Goal: Task Accomplishment & Management: Use online tool/utility

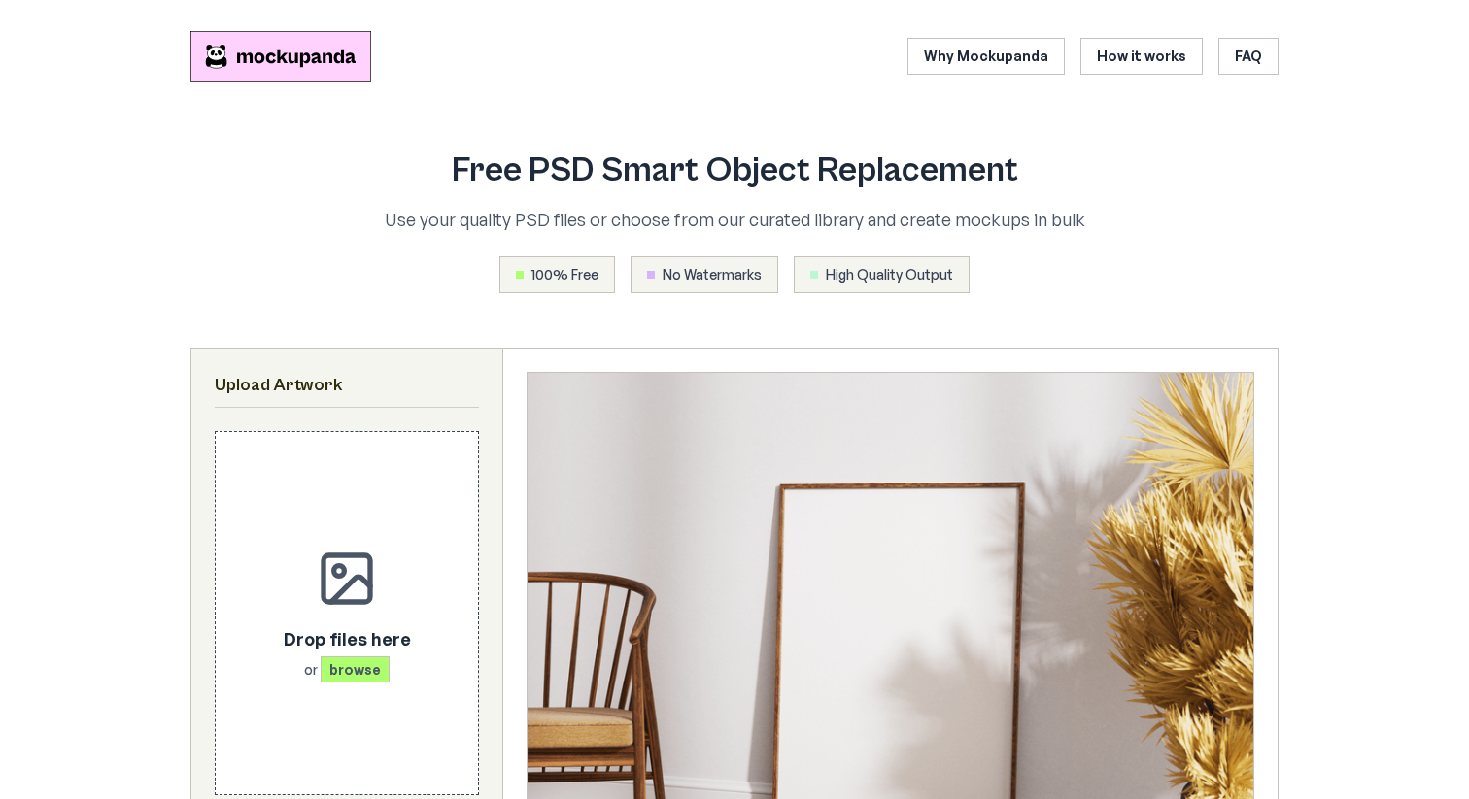
scroll to position [393, 0]
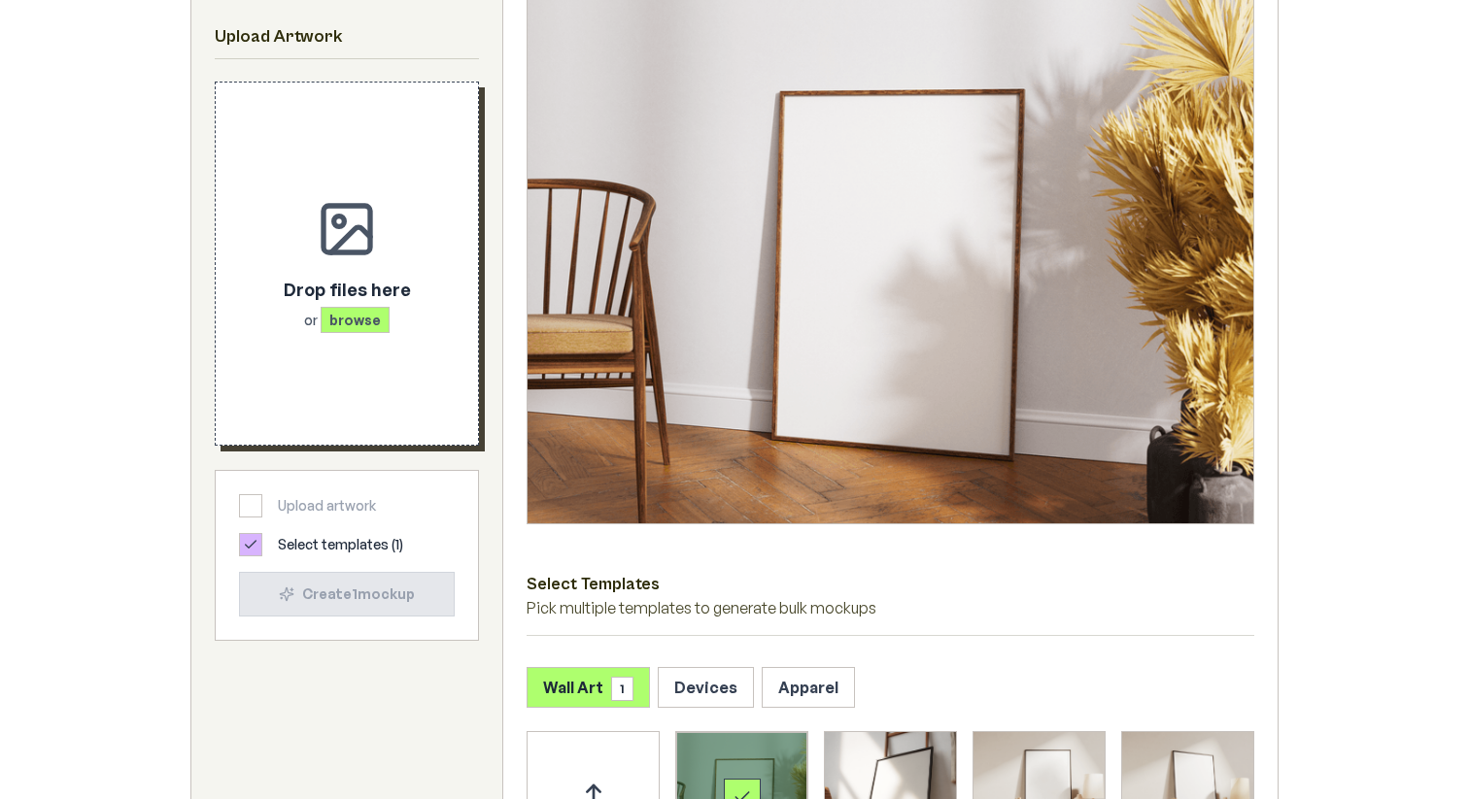
click at [343, 323] on span "browse" at bounding box center [355, 320] width 69 height 26
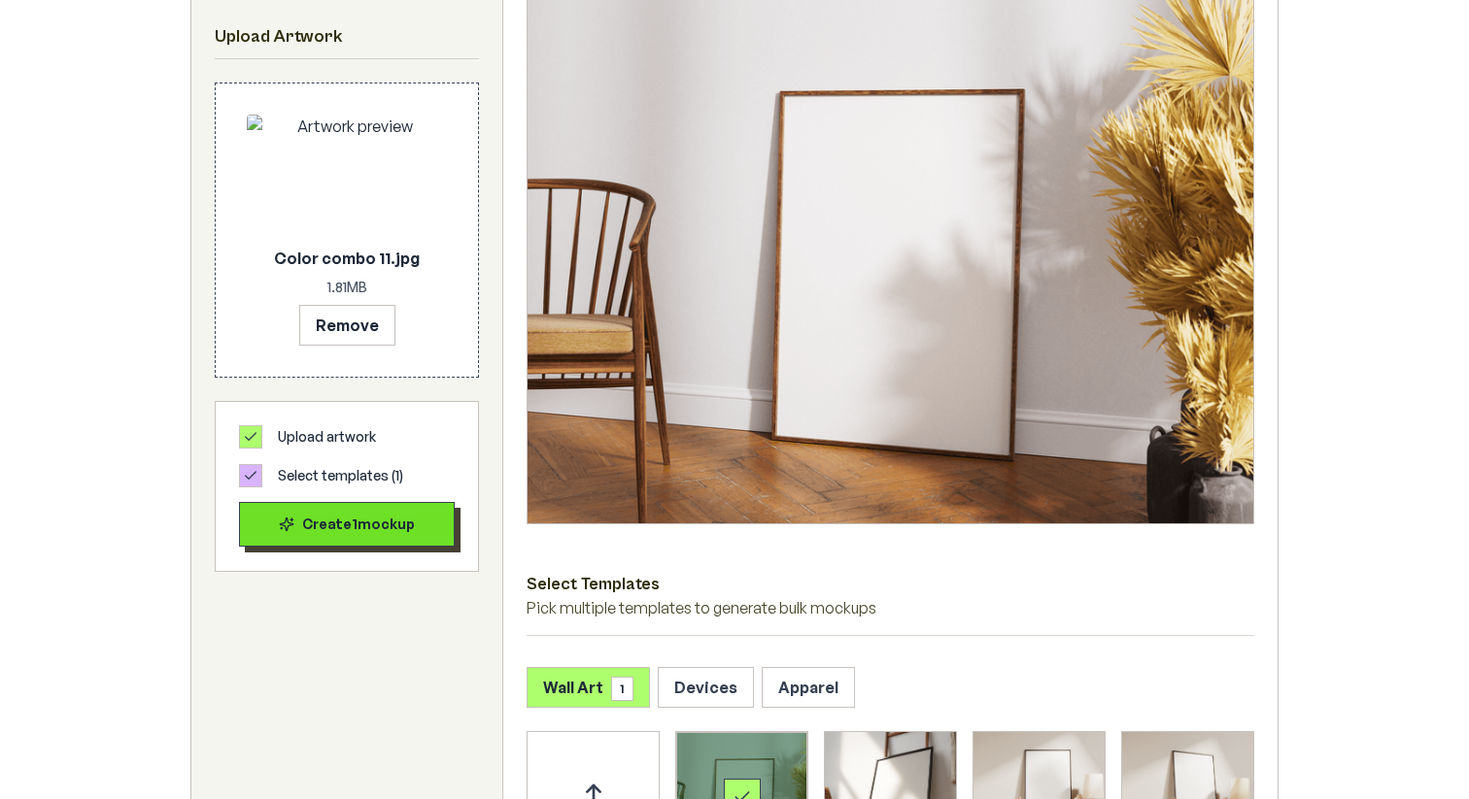
click at [337, 530] on div "Create 1 mockup" at bounding box center [346, 524] width 183 height 19
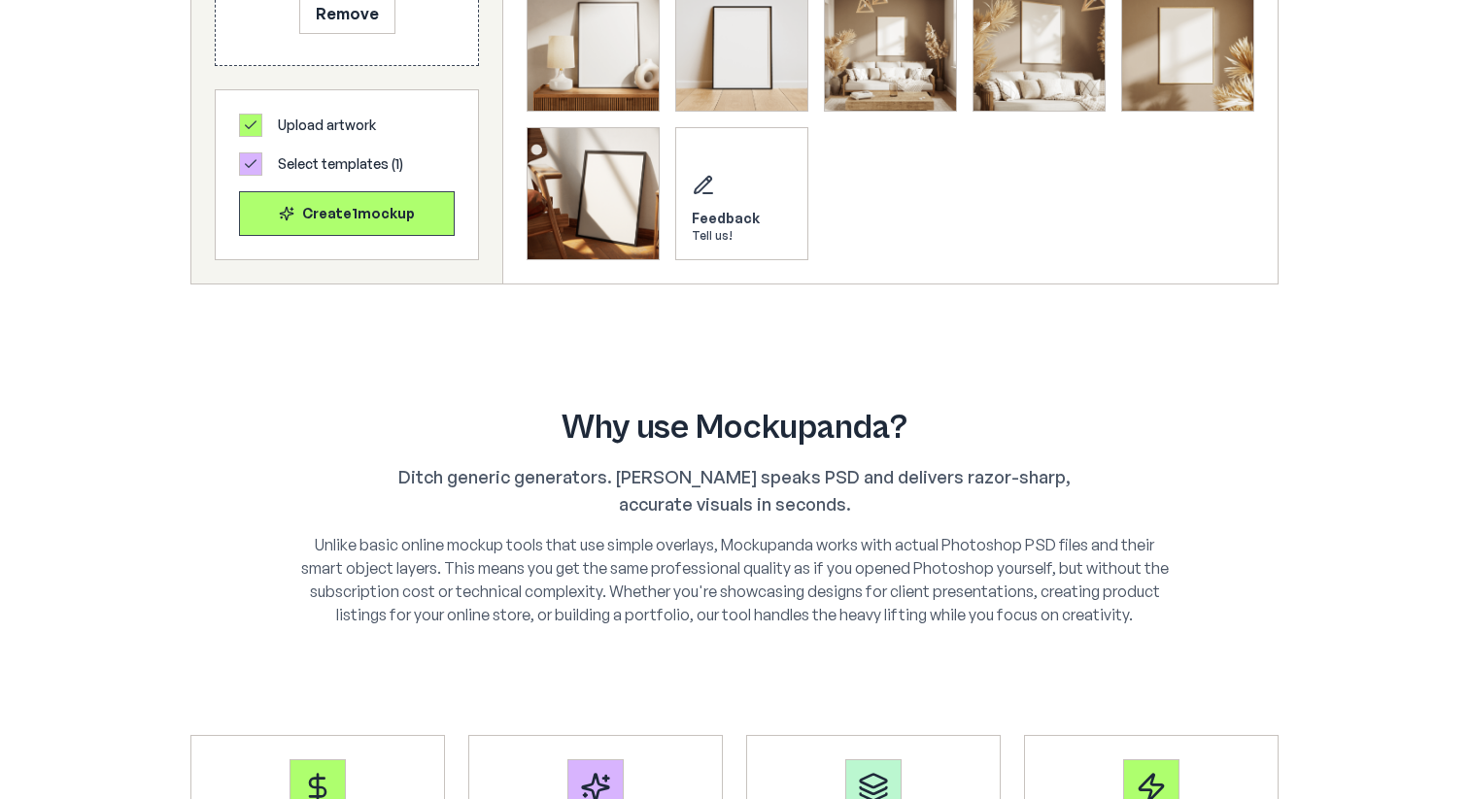
scroll to position [1451, 0]
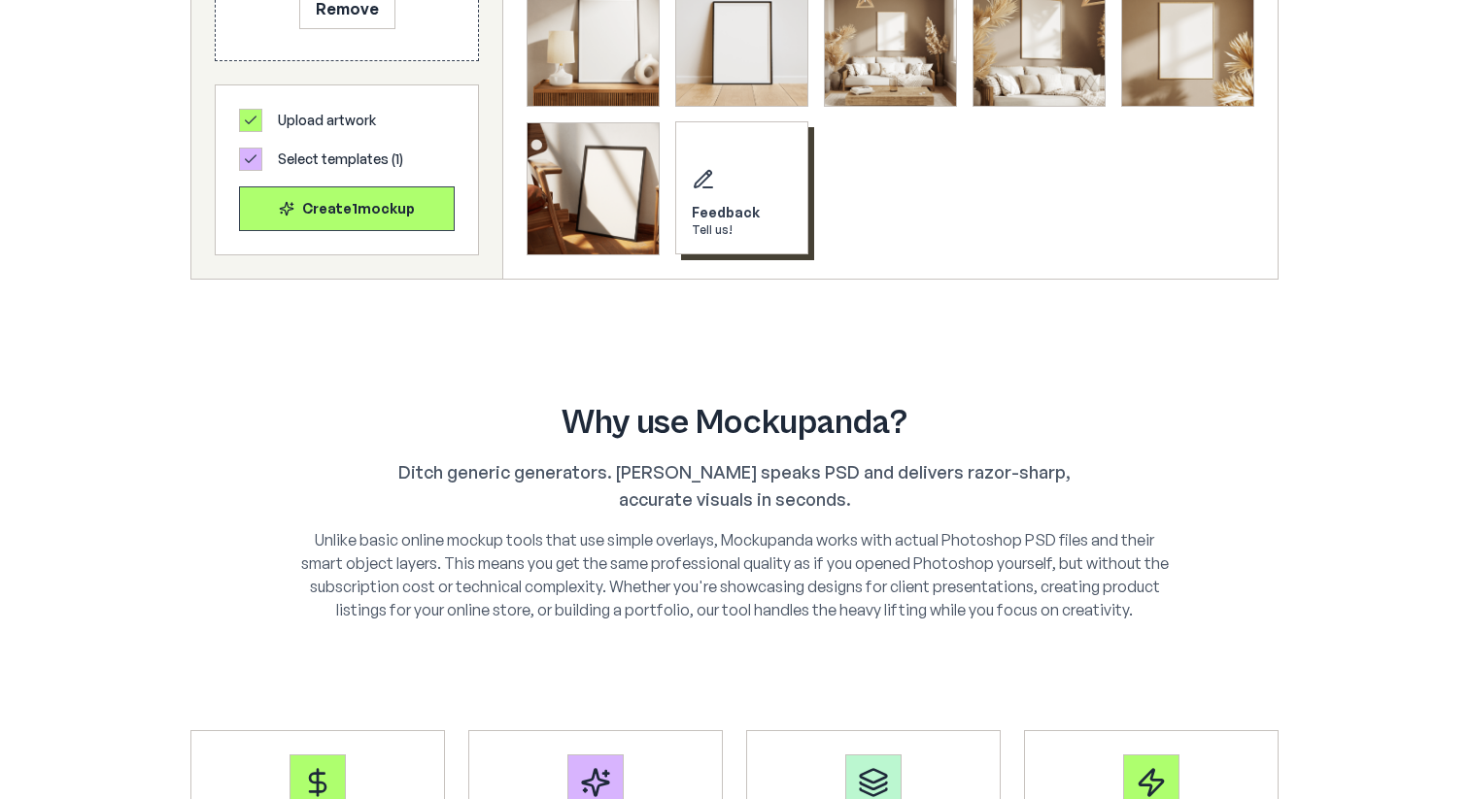
click at [738, 184] on div "Feedback Tell us!" at bounding box center [741, 187] width 133 height 133
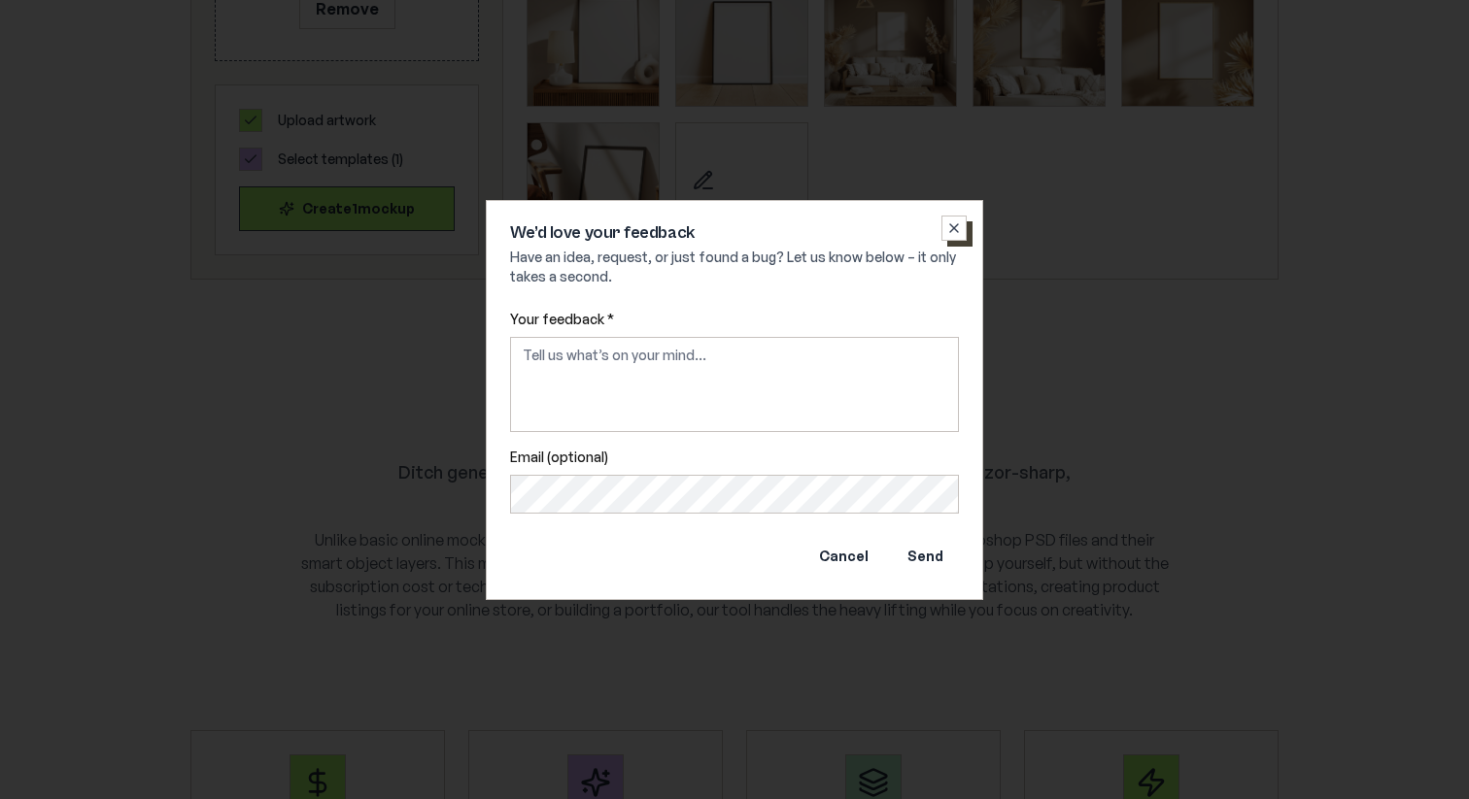
click at [943, 226] on button "Close" at bounding box center [953, 228] width 25 height 25
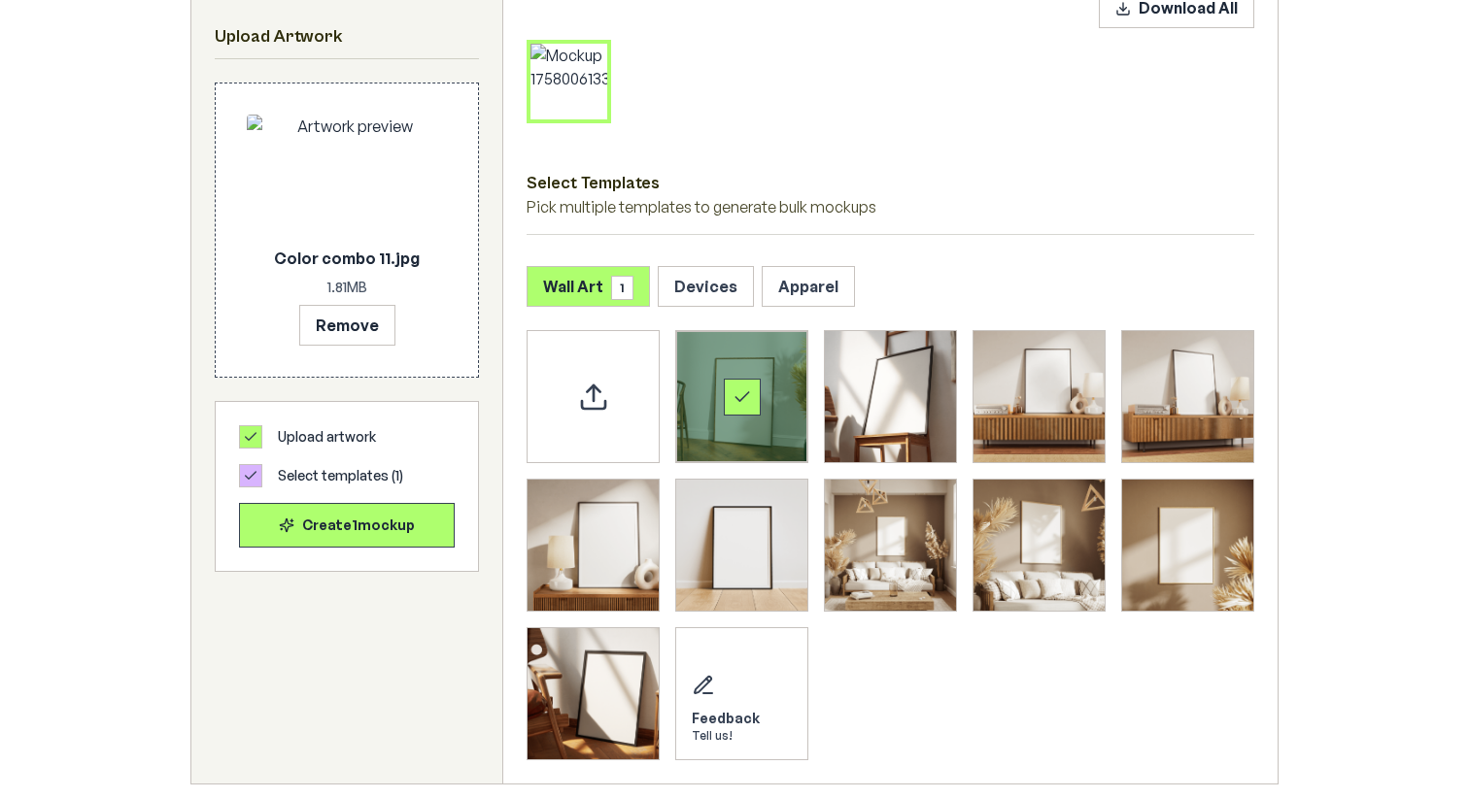
scroll to position [940, 0]
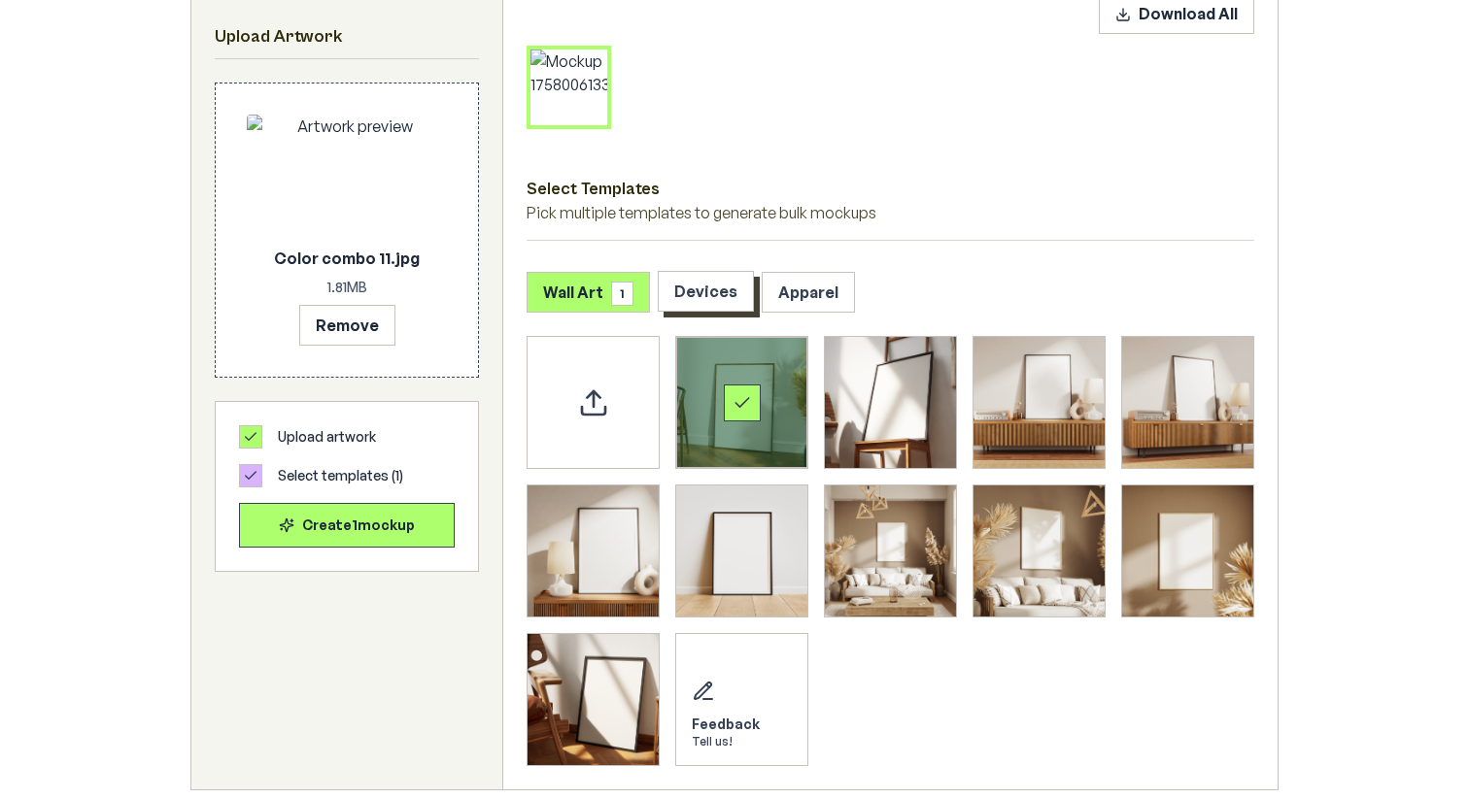
click at [708, 300] on button "Devices" at bounding box center [706, 291] width 96 height 41
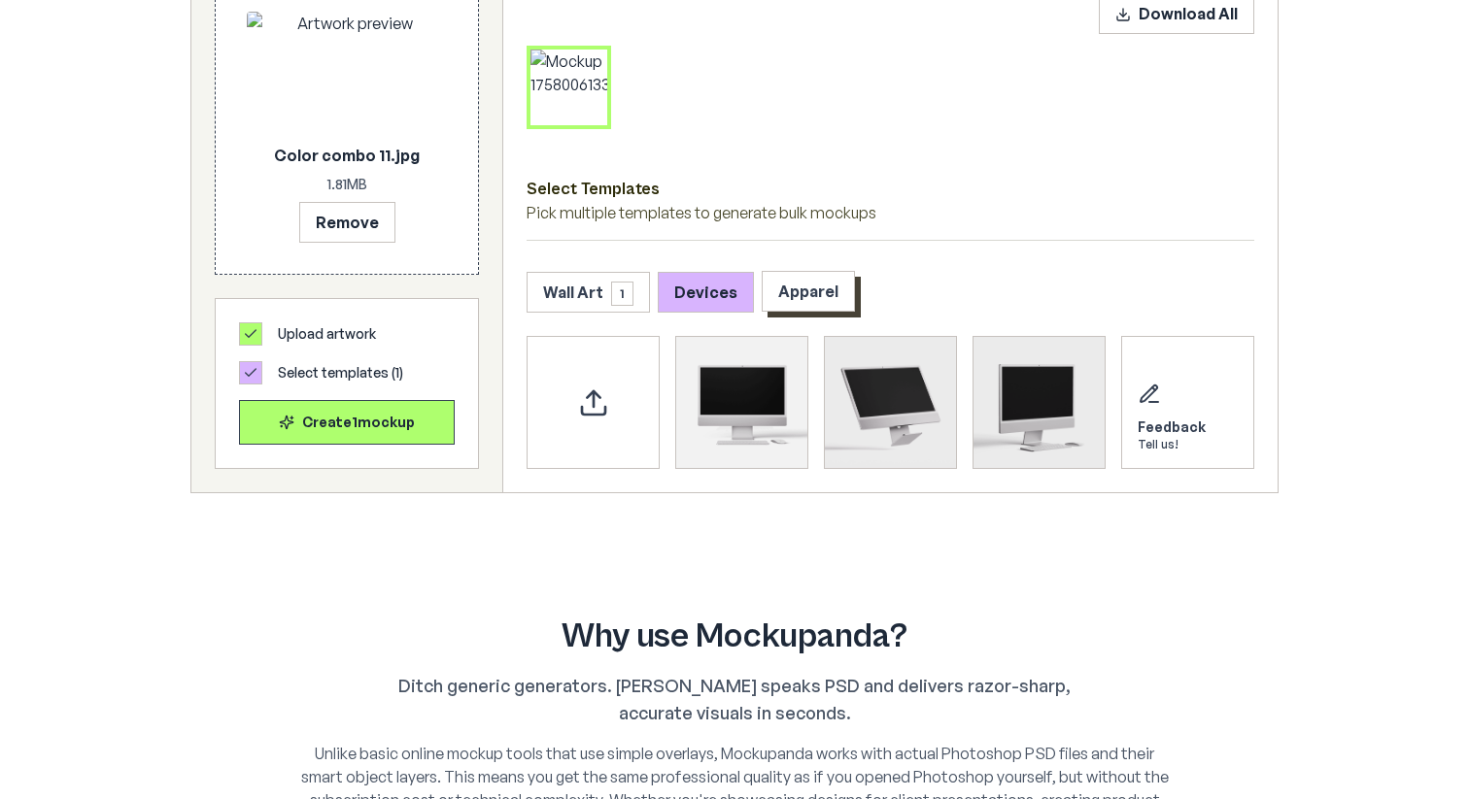
click at [832, 299] on button "Apparel" at bounding box center [808, 291] width 93 height 41
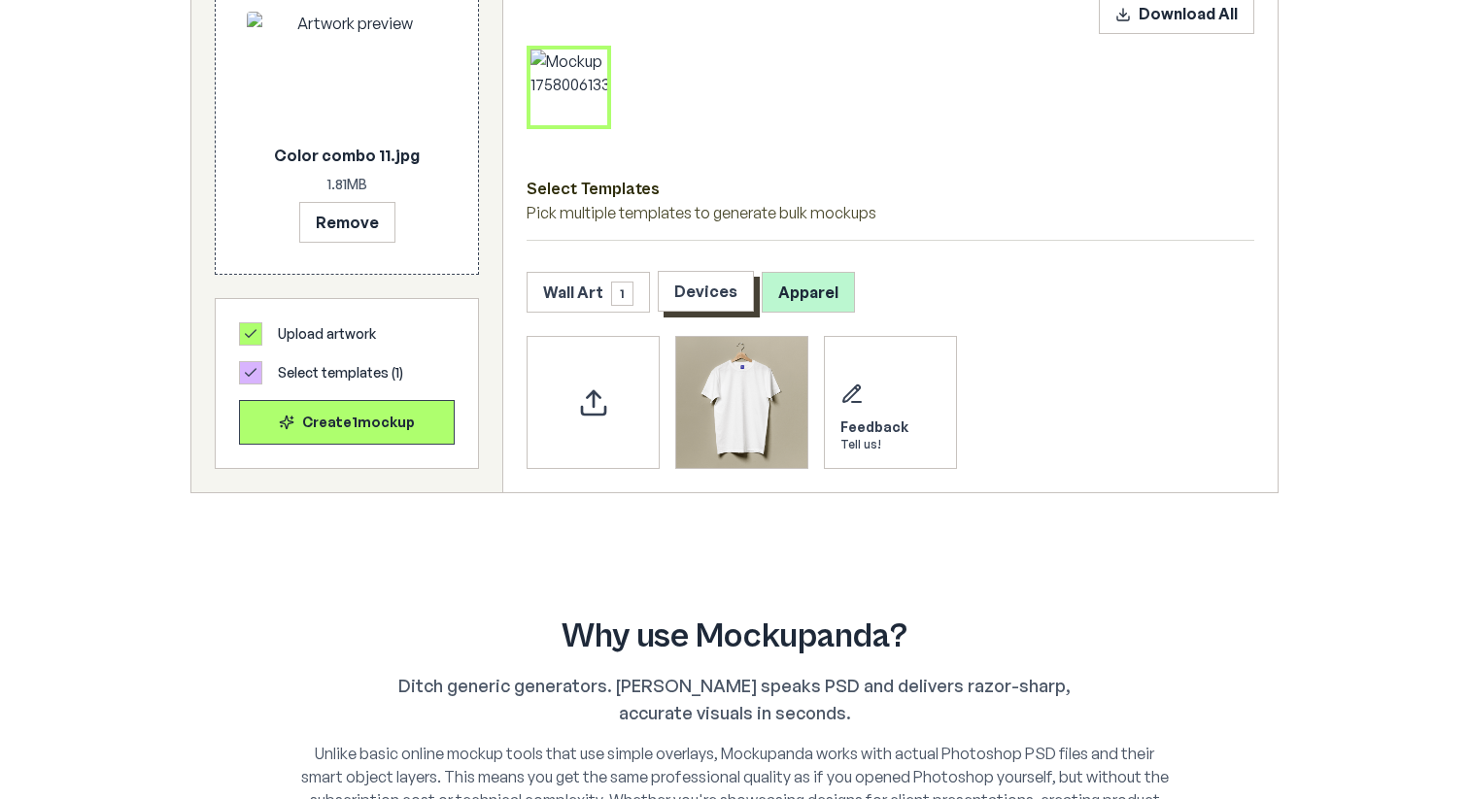
click at [721, 302] on button "Devices" at bounding box center [706, 291] width 96 height 41
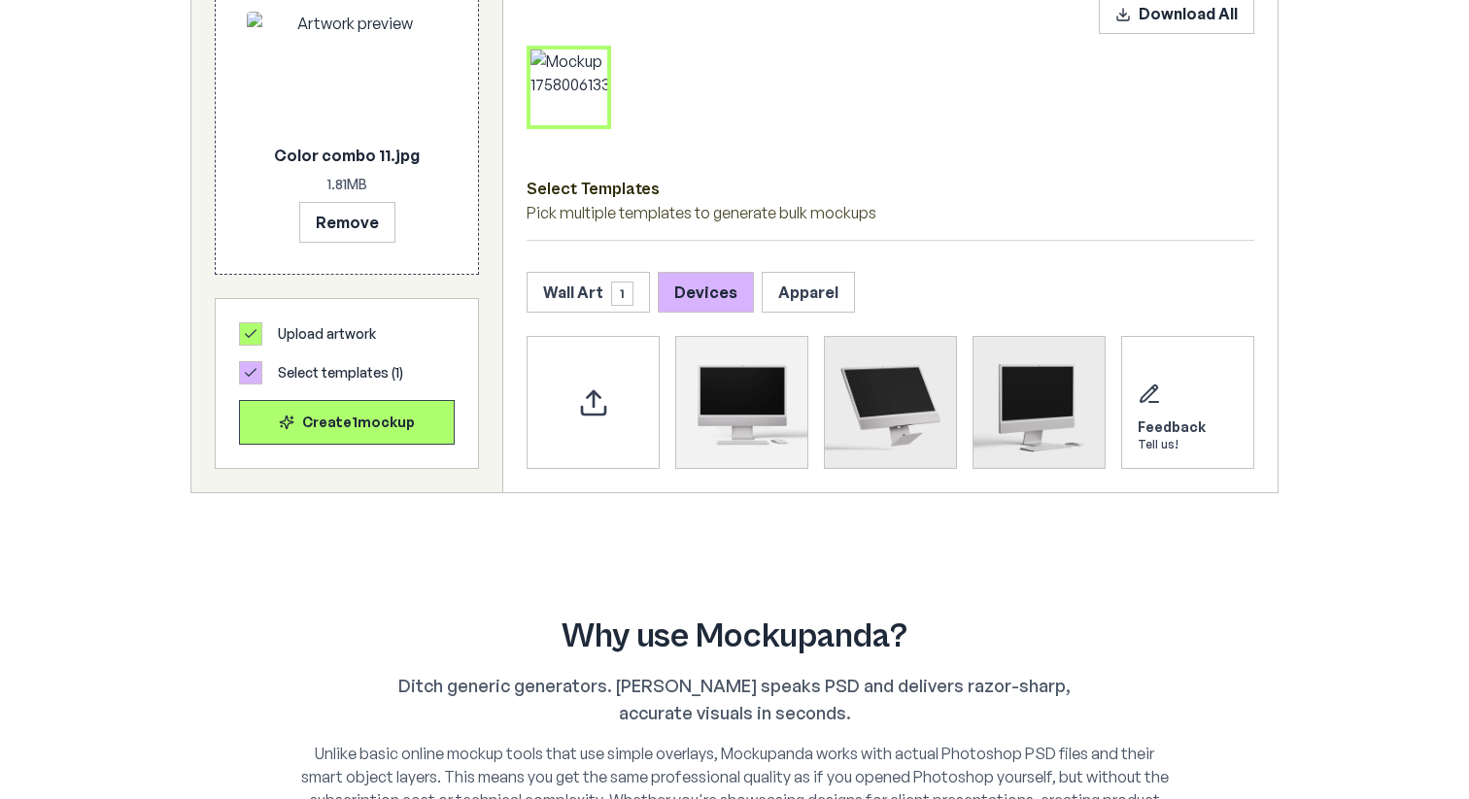
click at [579, 304] on button "Wall Art 1" at bounding box center [588, 291] width 123 height 41
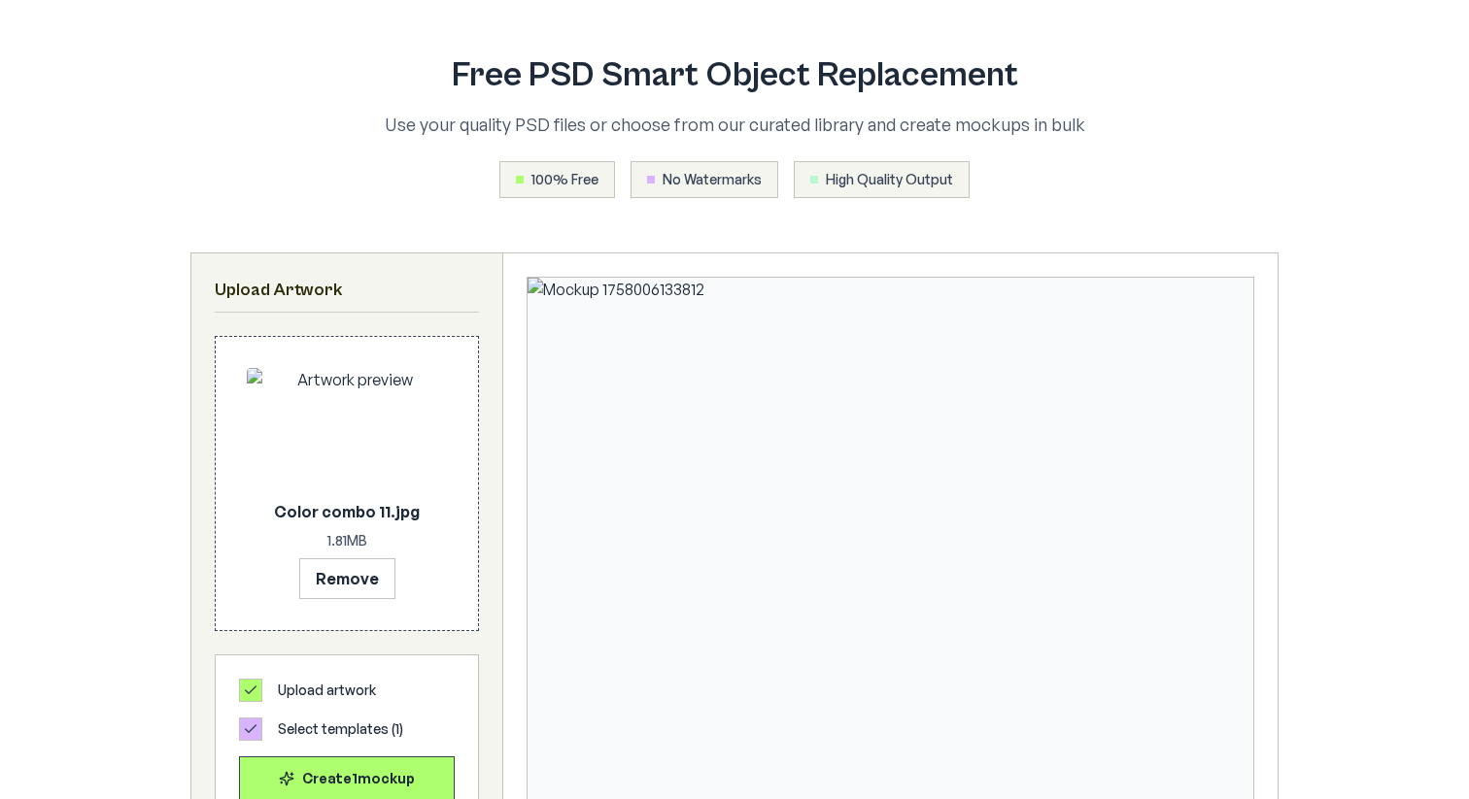
scroll to position [0, 0]
